Goal: Find specific page/section: Find specific page/section

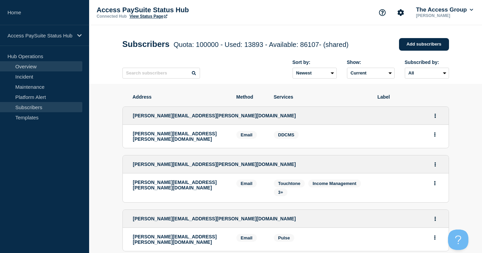
click at [25, 67] on link "Overview" at bounding box center [41, 66] width 82 height 10
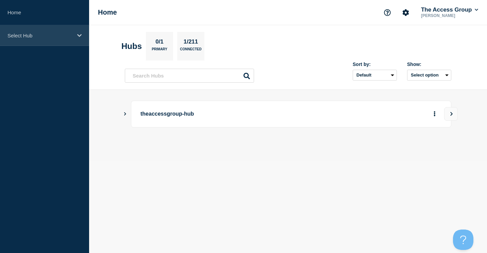
click at [16, 34] on p "Select Hub" at bounding box center [39, 36] width 65 height 6
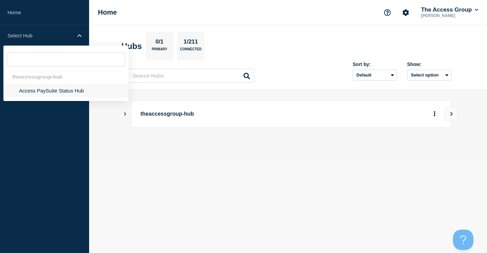
click at [31, 92] on li "Access PaySuite Status Hub" at bounding box center [65, 91] width 125 height 14
